Goal: Download file/media

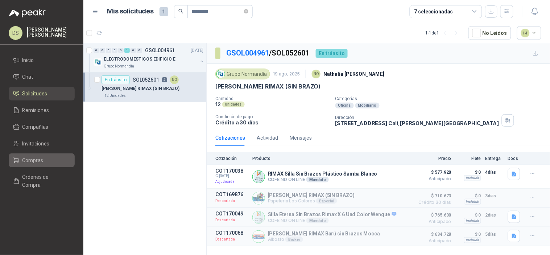
click at [46, 161] on li "Compras" at bounding box center [41, 160] width 57 height 8
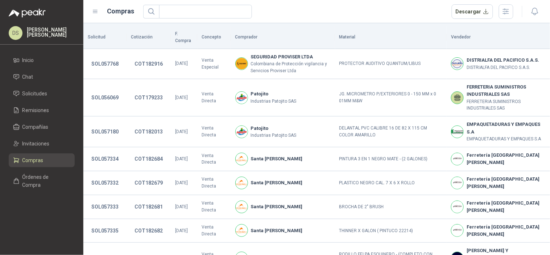
click at [505, 3] on header "Compras Descargar" at bounding box center [316, 11] width 467 height 23
click at [506, 13] on icon "button" at bounding box center [506, 11] width 6 height 5
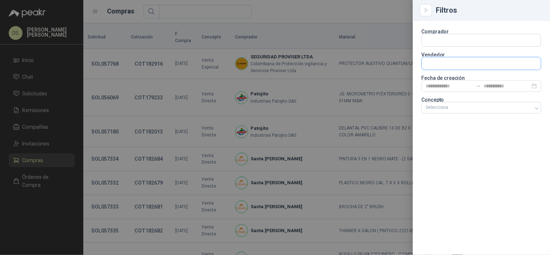
click at [470, 65] on input "text" at bounding box center [481, 63] width 119 height 12
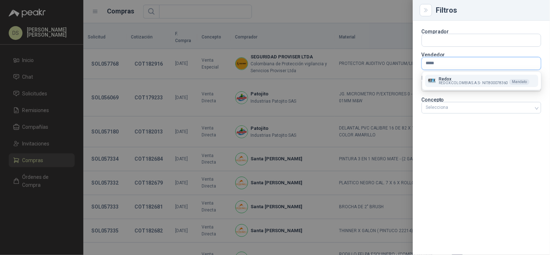
type input "*****"
click at [461, 90] on div "Redox REDOX [GEOGRAPHIC_DATA] S.A.S - NIT : 800078360 [PERSON_NAME]" at bounding box center [482, 80] width 120 height 19
click at [462, 86] on button "Redox REDOX [GEOGRAPHIC_DATA] S.A.S - NIT : 800078360 [PERSON_NAME]" at bounding box center [481, 81] width 113 height 12
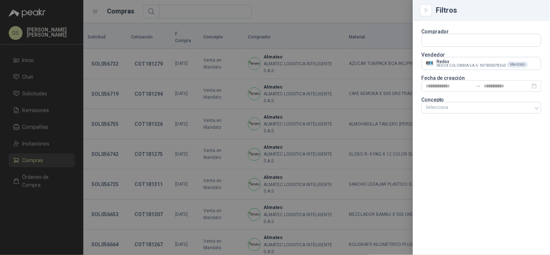
click at [387, 4] on div at bounding box center [275, 127] width 550 height 255
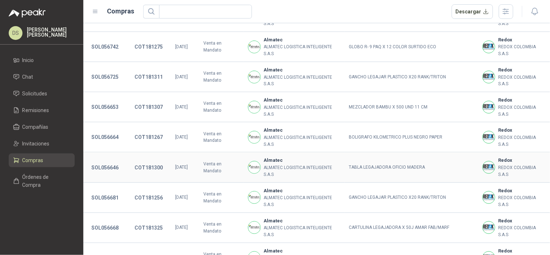
scroll to position [161, 0]
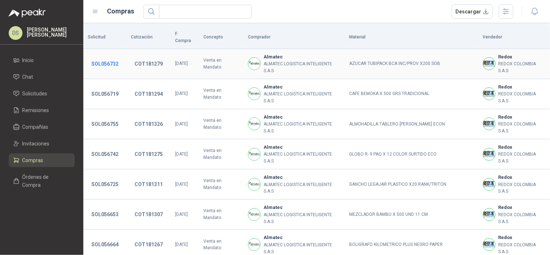
click at [95, 57] on button "SOL056732" at bounding box center [105, 63] width 34 height 13
click at [104, 57] on button "SOL056732" at bounding box center [105, 63] width 34 height 13
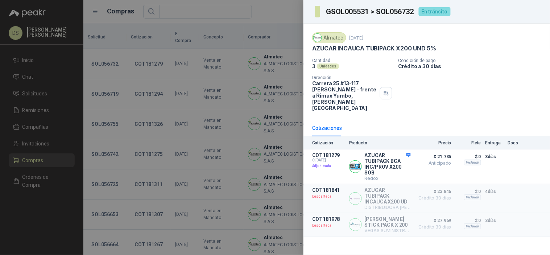
click at [396, 11] on h3 "GSOL005531 > SOL056732" at bounding box center [370, 11] width 89 height 7
click at [397, 11] on h3 "GSOL005531 > SOL056732" at bounding box center [370, 11] width 89 height 7
copy h3 "SOL056732"
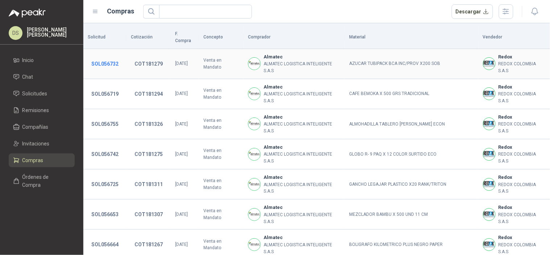
click at [118, 57] on button "SOL056732" at bounding box center [105, 63] width 34 height 13
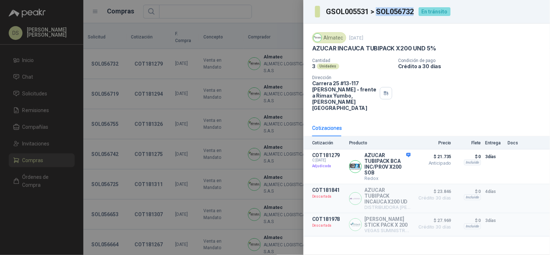
click at [402, 9] on h3 "GSOL005531 > SOL056732" at bounding box center [370, 11] width 89 height 7
click at [248, 42] on div at bounding box center [275, 127] width 550 height 255
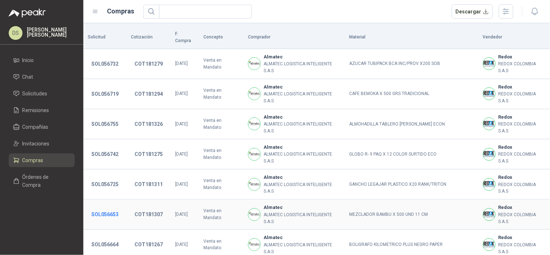
click at [112, 208] on button "SOL056653" at bounding box center [105, 214] width 34 height 13
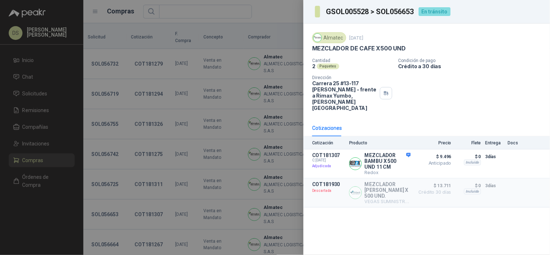
click at [393, 13] on h3 "GSOL005528 > SOL056653" at bounding box center [370, 11] width 89 height 7
copy h3 "SOL056653"
click at [252, 17] on div at bounding box center [275, 127] width 550 height 255
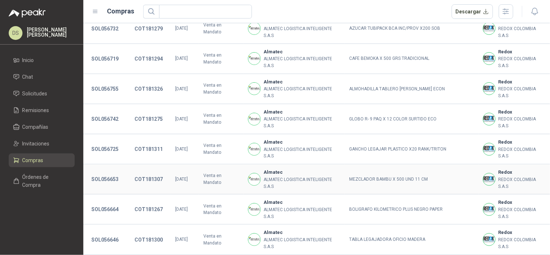
scroll to position [53, 0]
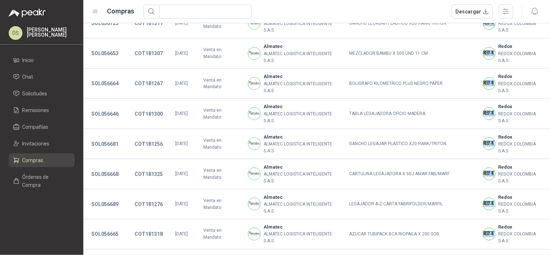
scroll to position [215, 0]
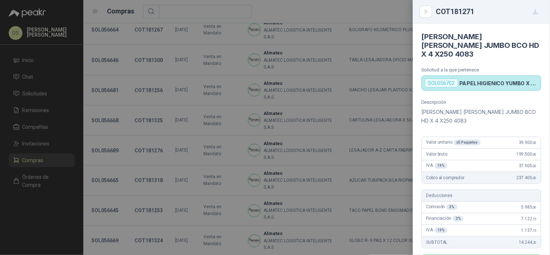
click at [220, 134] on div at bounding box center [275, 127] width 550 height 255
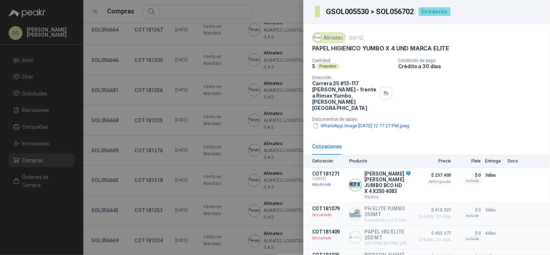
click at [398, 9] on h3 "GSOL005530 > SOL056702" at bounding box center [370, 11] width 89 height 7
copy h3 "SOL056702"
drag, startPoint x: 284, startPoint y: 86, endPoint x: 292, endPoint y: 86, distance: 8.0
click at [283, 86] on div at bounding box center [275, 127] width 550 height 255
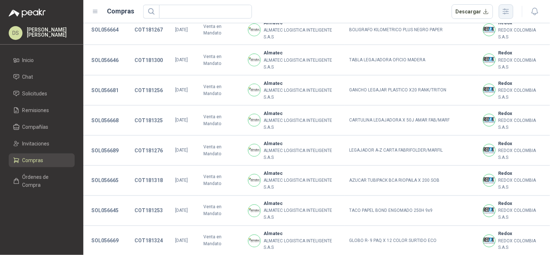
click at [509, 11] on icon "button" at bounding box center [506, 11] width 8 height 8
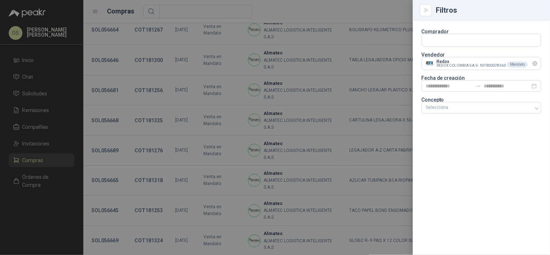
click at [534, 65] on icon "Limpiar" at bounding box center [536, 64] width 6 height 6
click at [516, 64] on input "text" at bounding box center [481, 63] width 119 height 12
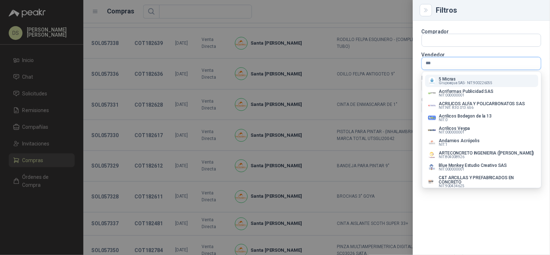
type input "****"
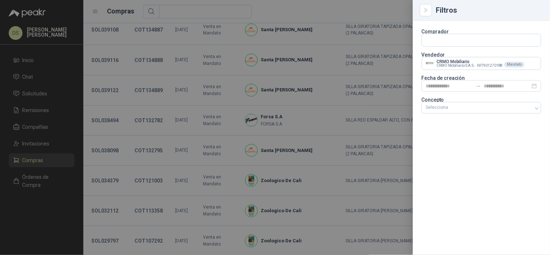
click at [323, 63] on div at bounding box center [275, 127] width 550 height 255
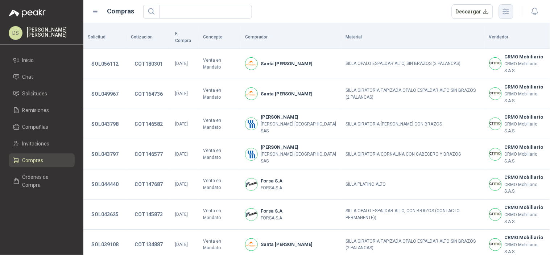
click at [512, 13] on button "button" at bounding box center [506, 11] width 15 height 15
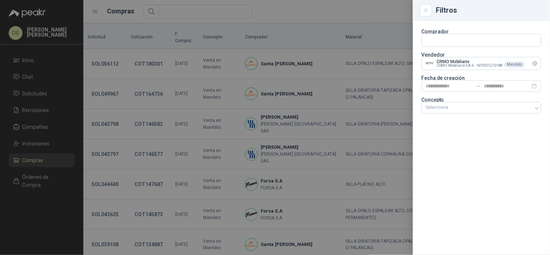
click at [537, 65] on icon "Limpiar" at bounding box center [536, 64] width 6 height 6
click at [523, 64] on input "text" at bounding box center [481, 63] width 119 height 12
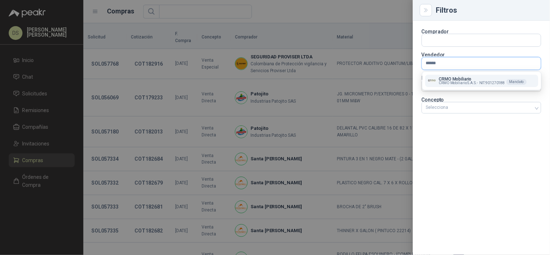
type input "*******"
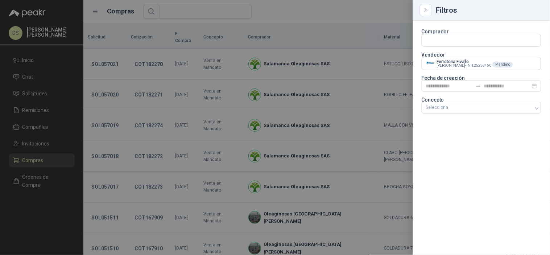
click at [398, 14] on div at bounding box center [275, 127] width 550 height 255
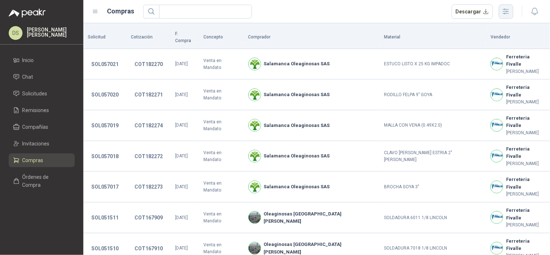
click at [507, 18] on button "button" at bounding box center [506, 11] width 15 height 15
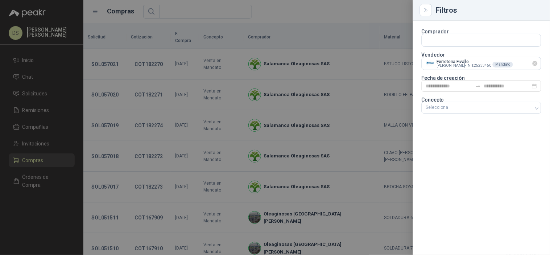
click at [535, 63] on icon "Limpiar" at bounding box center [536, 64] width 6 height 6
click at [513, 63] on input "text" at bounding box center [481, 63] width 119 height 12
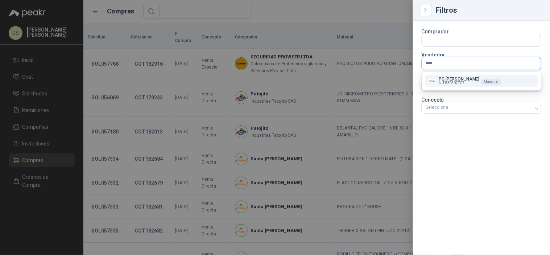
type input "****"
click at [482, 77] on div "PC QUICK NIT : 830507707 Mandato" at bounding box center [481, 81] width 107 height 8
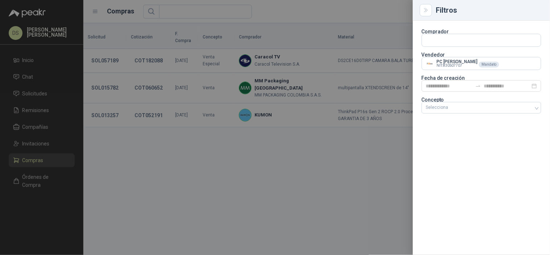
click at [394, 8] on div at bounding box center [275, 127] width 550 height 255
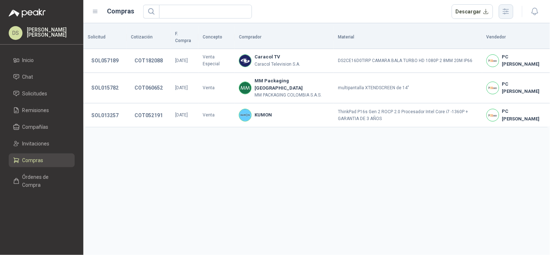
click at [503, 11] on icon "button" at bounding box center [506, 11] width 8 height 8
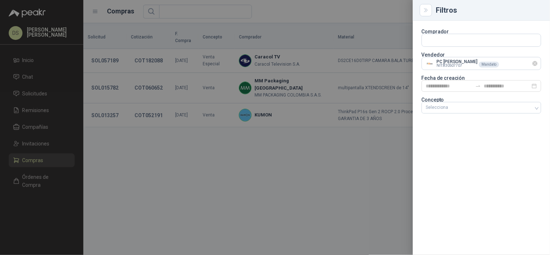
click at [538, 65] on icon "Limpiar" at bounding box center [536, 64] width 6 height 6
click at [510, 67] on input "text" at bounding box center [481, 63] width 119 height 12
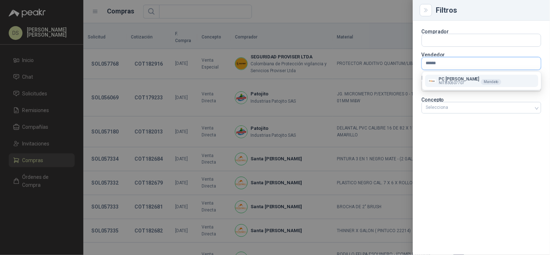
type input "*******"
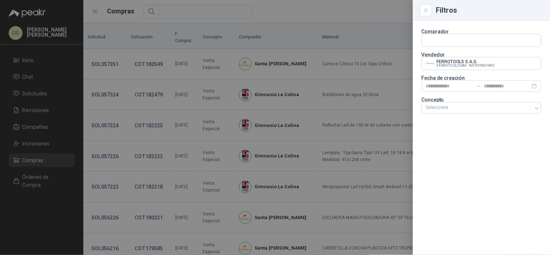
click at [395, 0] on div at bounding box center [275, 127] width 550 height 255
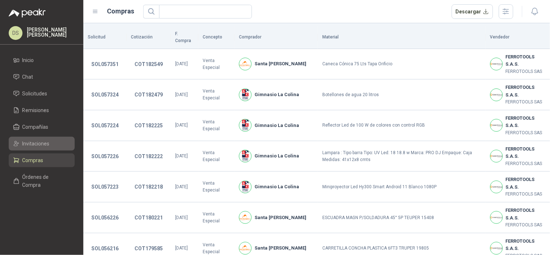
click at [48, 149] on link "Invitaciones" at bounding box center [42, 144] width 66 height 14
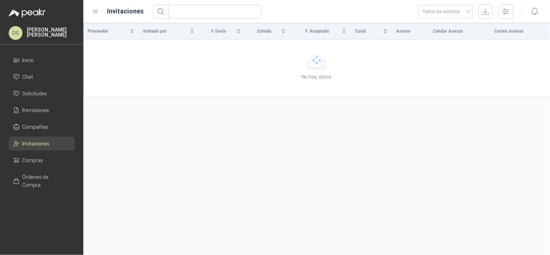
drag, startPoint x: 44, startPoint y: 158, endPoint x: 80, endPoint y: 172, distance: 38.6
click at [44, 158] on li "Compras" at bounding box center [41, 160] width 57 height 8
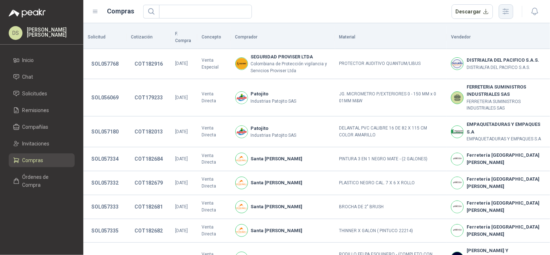
click at [508, 11] on icon "button" at bounding box center [506, 11] width 6 height 5
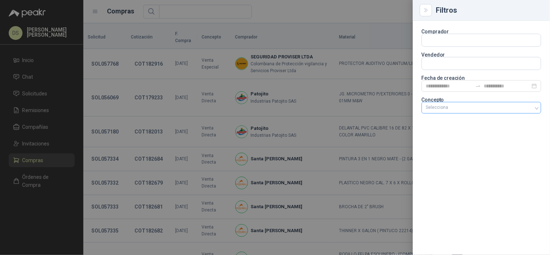
click at [488, 105] on div at bounding box center [477, 107] width 109 height 5
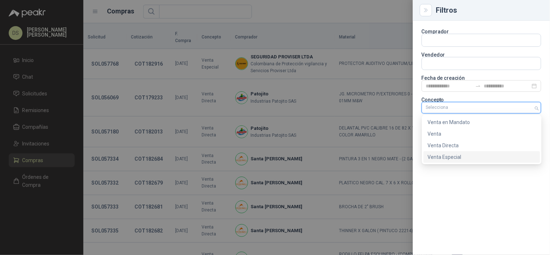
click at [479, 158] on div "Venta Especial" at bounding box center [482, 157] width 108 height 8
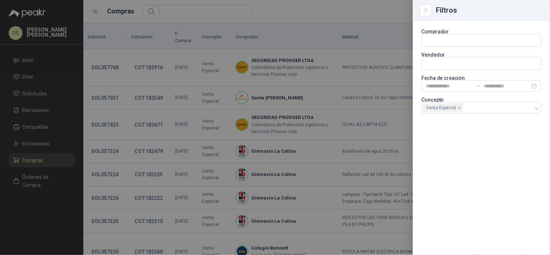
click at [363, 12] on div at bounding box center [275, 127] width 550 height 255
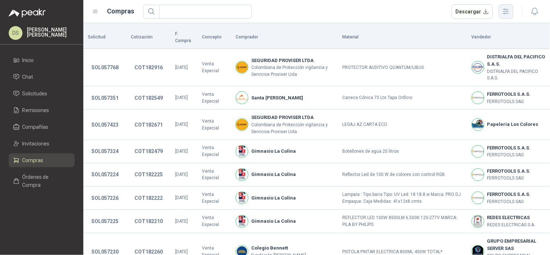
click at [505, 6] on button "button" at bounding box center [506, 11] width 15 height 15
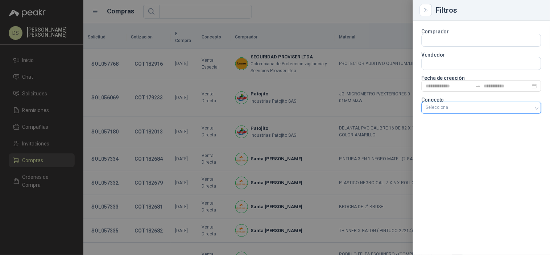
click at [539, 107] on div "Selecciona" at bounding box center [482, 108] width 120 height 12
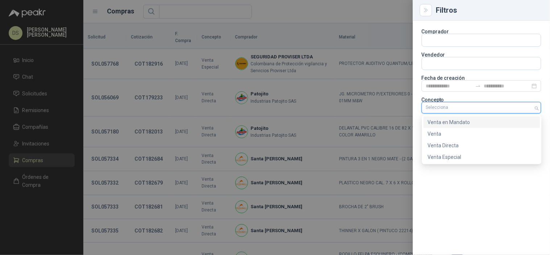
click at [503, 123] on div "Venta en Mandato" at bounding box center [482, 122] width 108 height 8
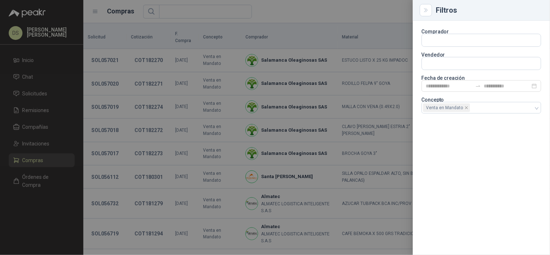
click at [385, 12] on div at bounding box center [275, 127] width 550 height 255
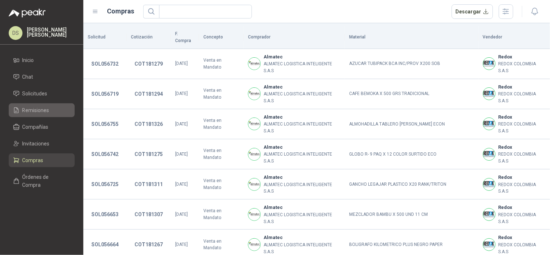
click at [37, 108] on span "Remisiones" at bounding box center [35, 110] width 27 height 8
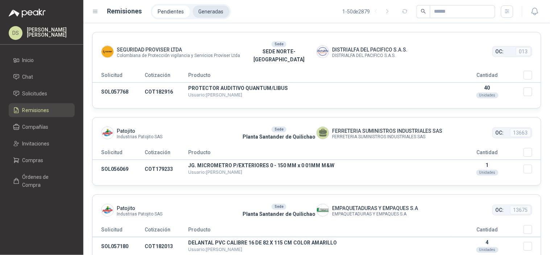
click at [214, 9] on li "Generadas" at bounding box center [211, 11] width 37 height 12
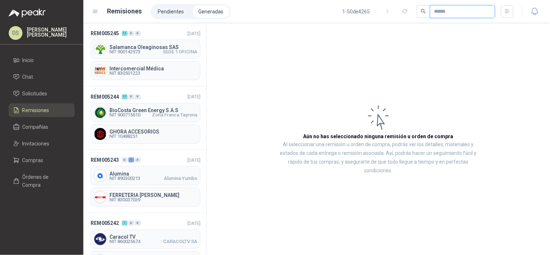
click at [472, 14] on input "text" at bounding box center [460, 11] width 51 height 12
paste input "*********"
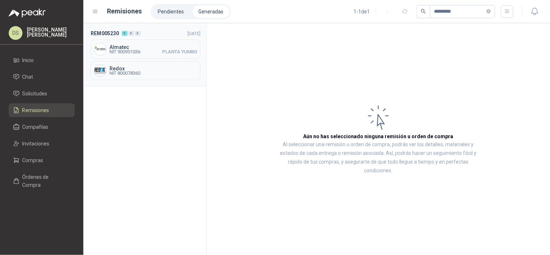
click at [185, 57] on div "Almatec NIT 900951036 PLANTA YUMBO" at bounding box center [146, 49] width 110 height 19
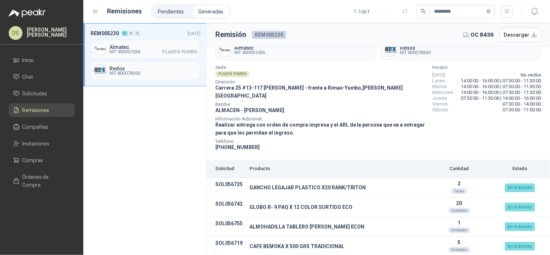
scroll to position [35, 0]
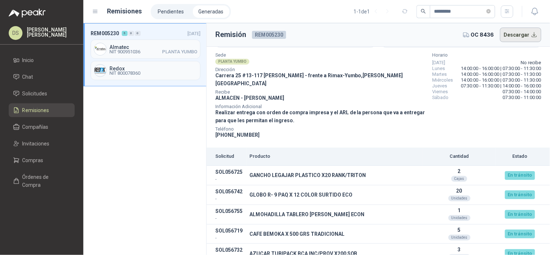
click at [519, 29] on button "Descargar" at bounding box center [521, 35] width 42 height 15
click at [438, 11] on input "*********" at bounding box center [460, 11] width 51 height 12
paste input "text"
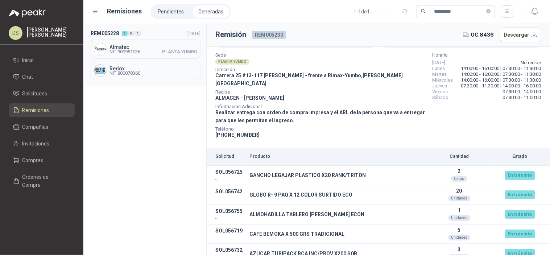
click at [153, 63] on div "Redox NIT 800078360" at bounding box center [146, 70] width 110 height 19
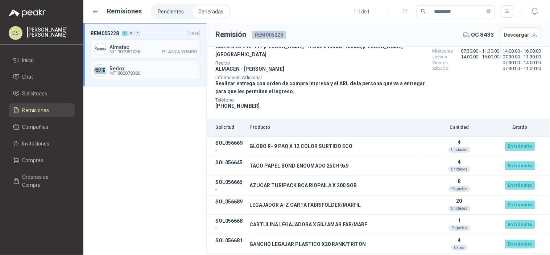
scroll to position [114, 0]
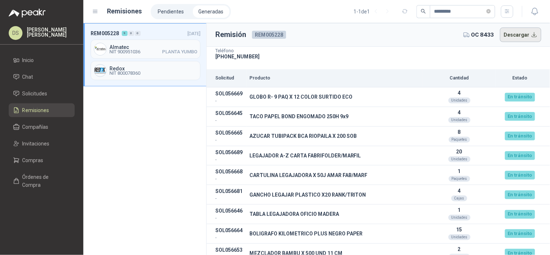
click at [511, 31] on button "Descargar" at bounding box center [521, 35] width 42 height 15
click at [454, 12] on input "*********" at bounding box center [460, 11] width 51 height 12
paste input "text"
type input "*********"
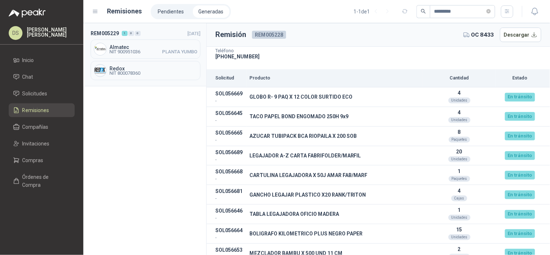
click at [145, 56] on div "Almatec NIT 900951036 PLANTA YUMBO" at bounding box center [146, 49] width 110 height 19
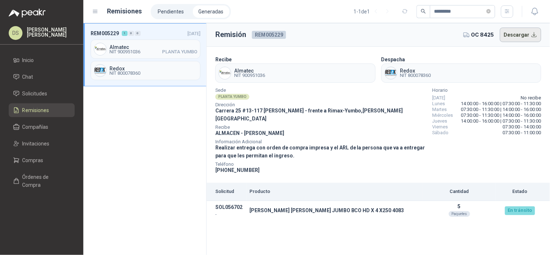
click at [509, 38] on button "Descargar" at bounding box center [521, 35] width 42 height 15
